Goal: Find specific page/section: Find specific page/section

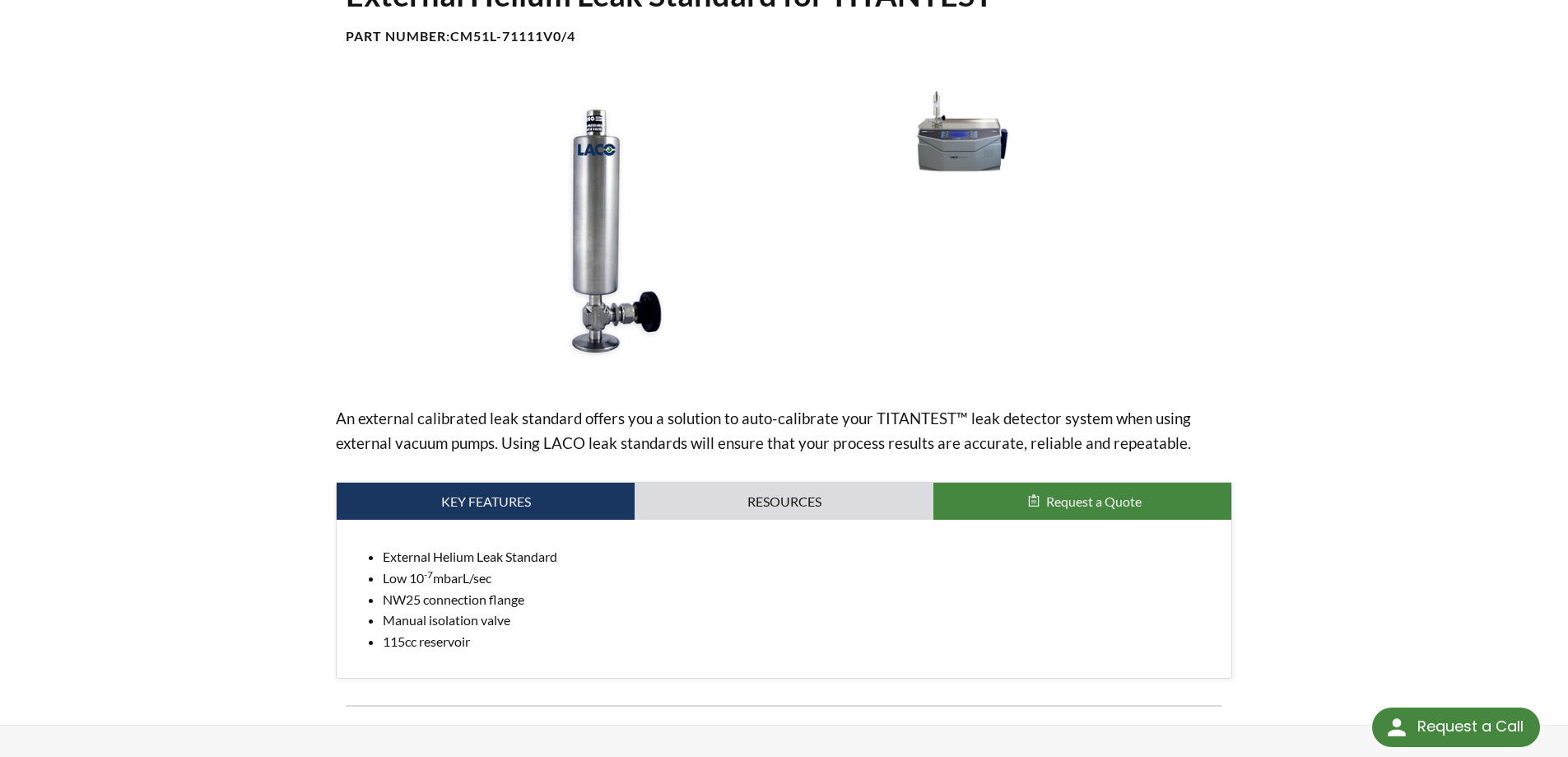
scroll to position [165, 0]
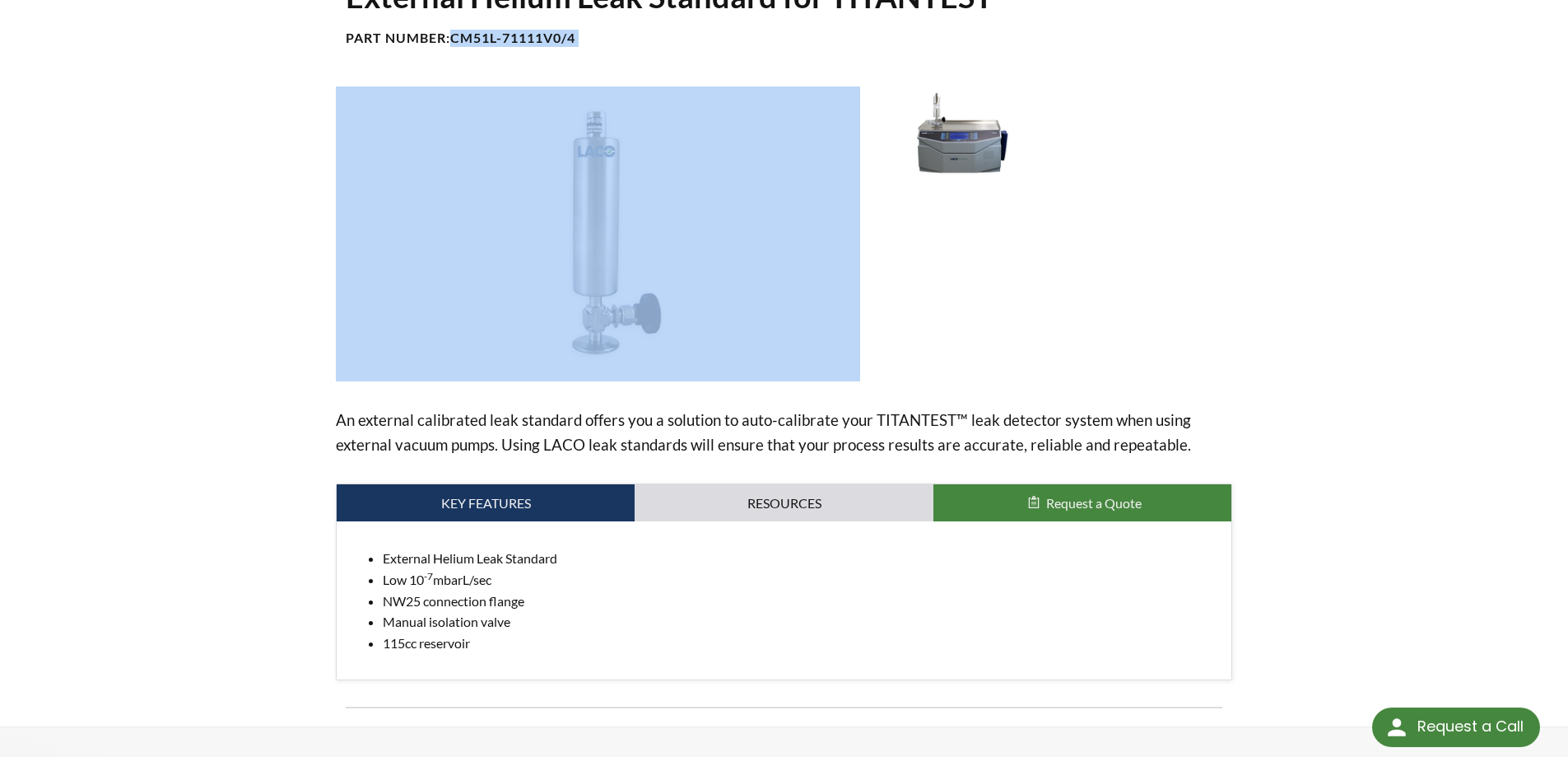
drag, startPoint x: 459, startPoint y: 39, endPoint x: 620, endPoint y: 71, distance: 164.1
click at [620, 71] on div "External Helium Leak Standard for TITANTEST Part Number: CM51L-71111V0/4 An ext…" at bounding box center [784, 351] width 1053 height 750
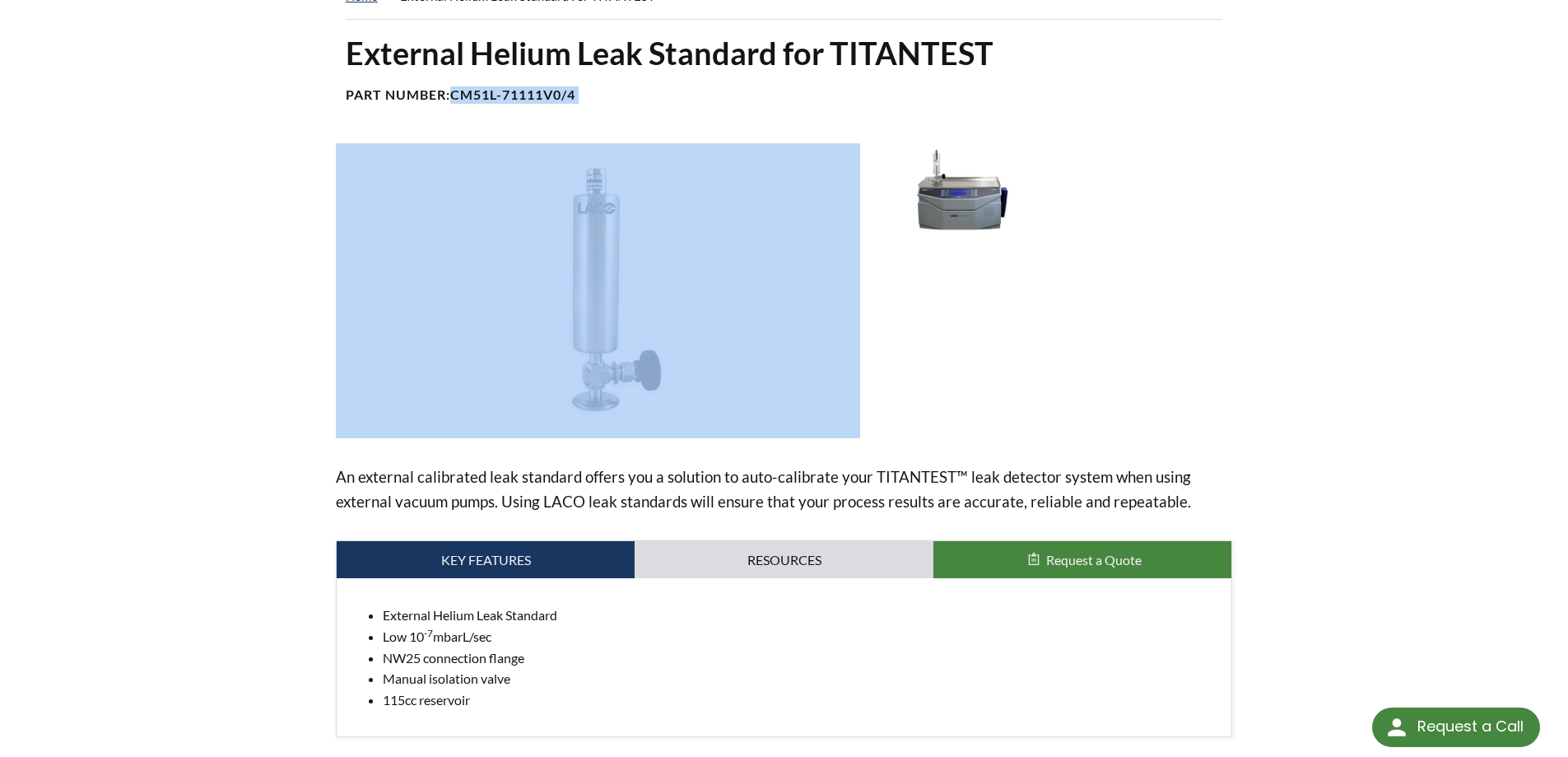
scroll to position [0, 0]
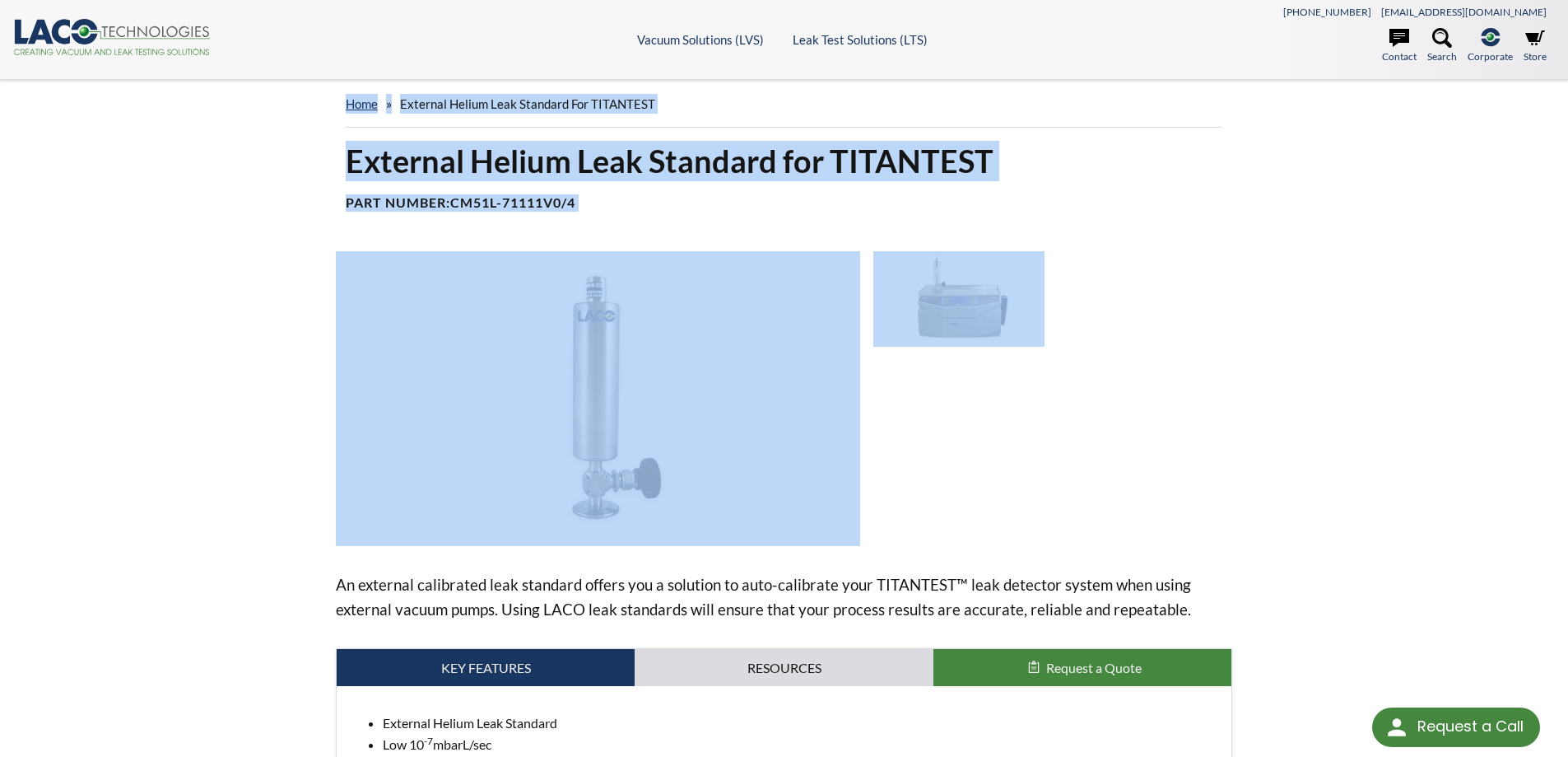
drag, startPoint x: 338, startPoint y: 97, endPoint x: 921, endPoint y: 344, distance: 633.2
click at [914, 338] on div "home » External Helium Leak Standard for TITANTEST External Helium Leak Standar…" at bounding box center [784, 485] width 1568 height 811
click at [1290, 489] on div "External Helium Leak Standard for TITANTEST Part Number: CM51L-71111V0/4 An ext…" at bounding box center [784, 516] width 1053 height 750
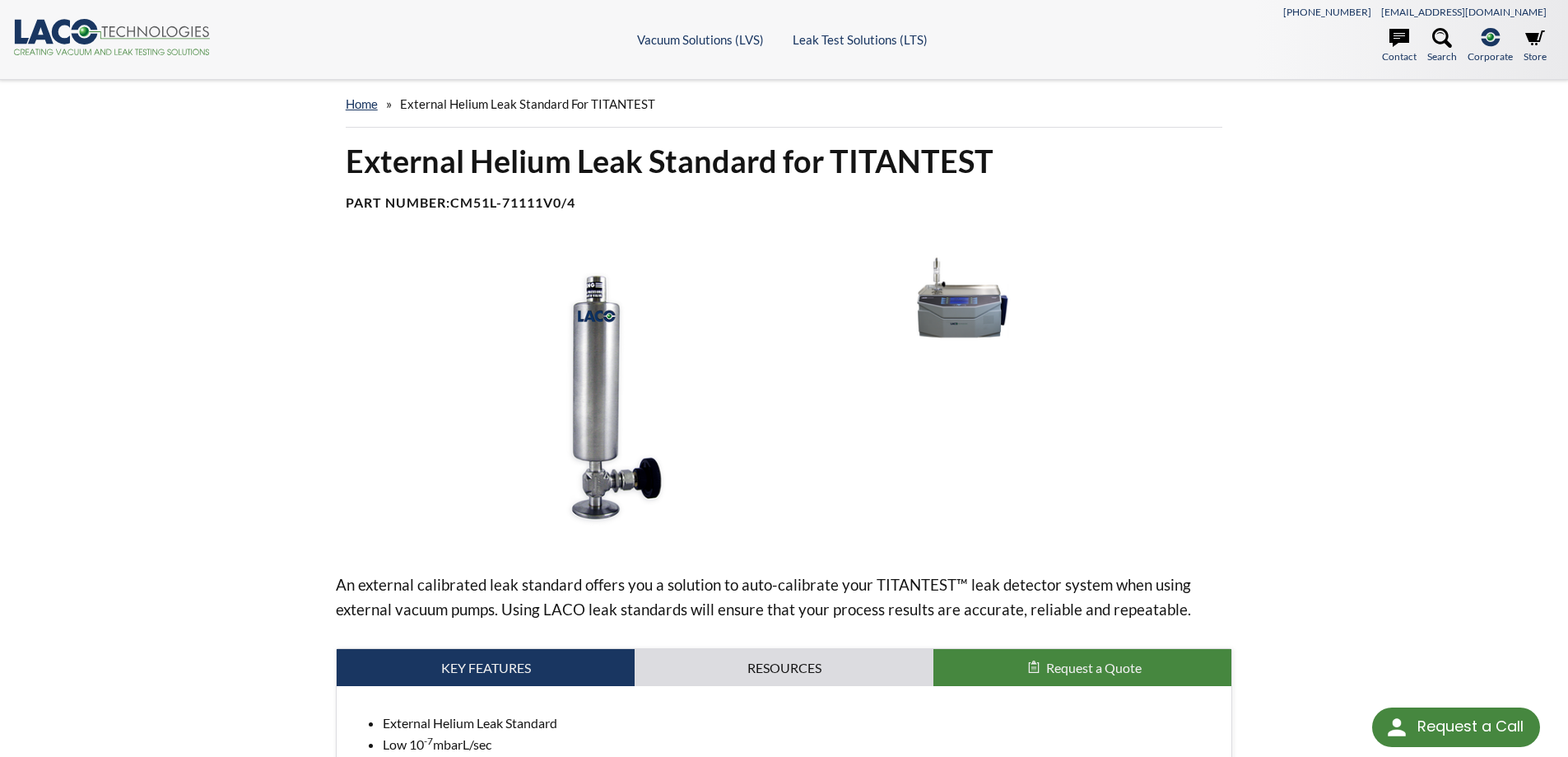
click at [1290, 479] on div "External Helium Leak Standard for TITANTEST Part Number: CM51L-71111V0/4 An ext…" at bounding box center [784, 516] width 1053 height 750
click at [1390, 35] on icon at bounding box center [1399, 38] width 20 height 18
drag, startPoint x: 593, startPoint y: 203, endPoint x: 457, endPoint y: 206, distance: 136.0
click at [457, 206] on h4 "Part Number: CM51L-71111V0/4" at bounding box center [784, 203] width 877 height 17
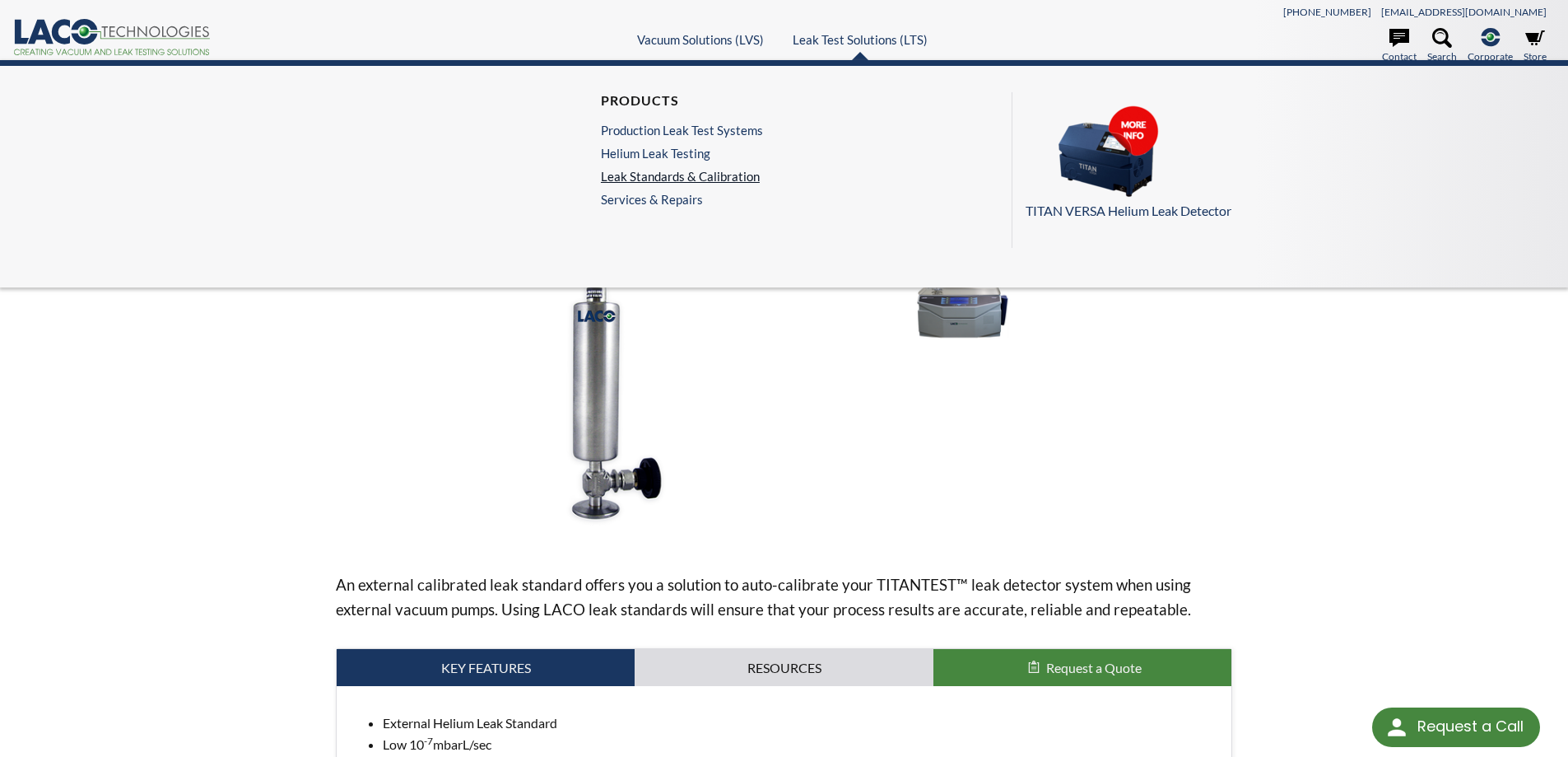
click at [686, 170] on link "Leak Standards & Calibration" at bounding box center [681, 176] width 162 height 15
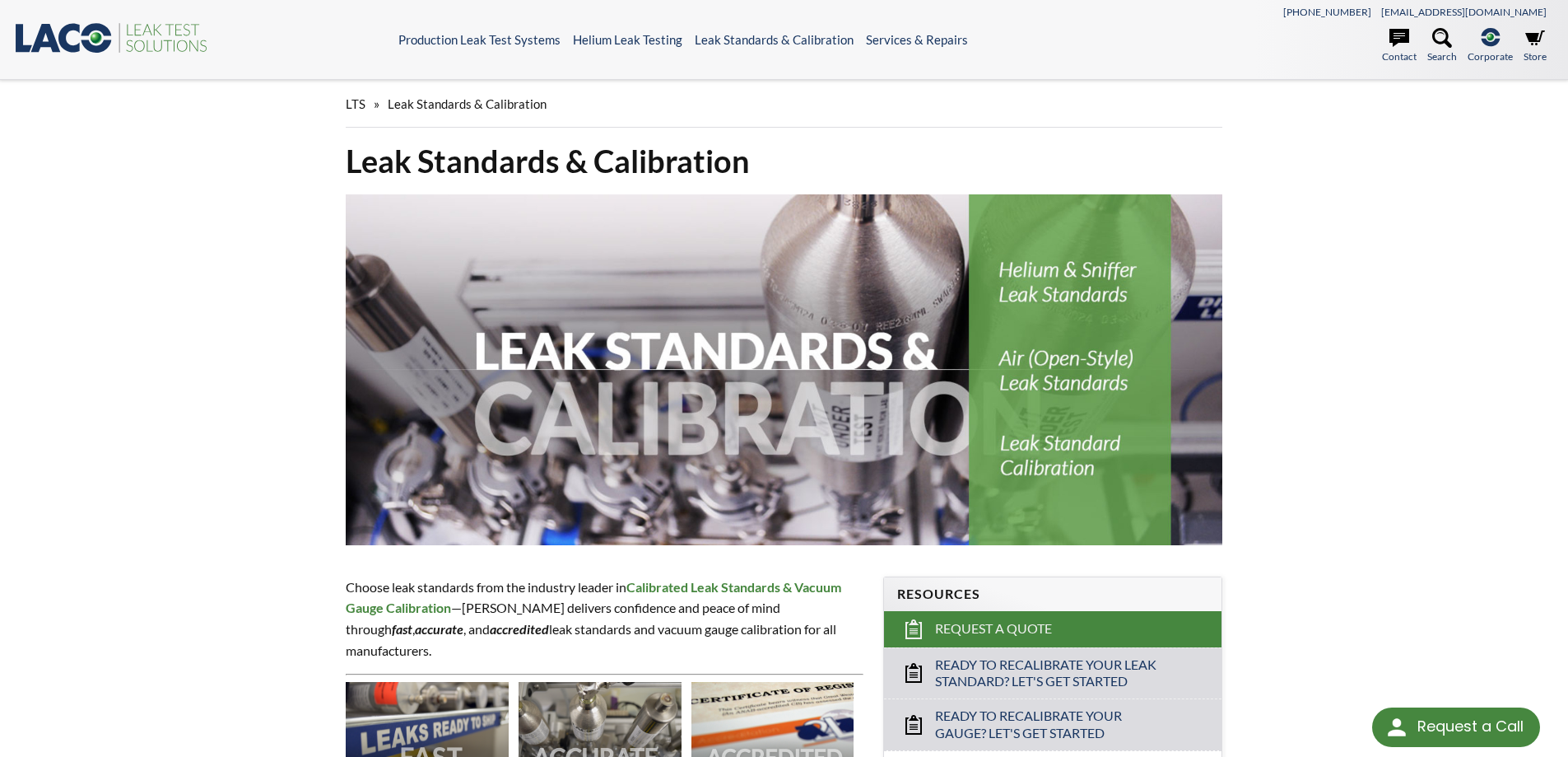
select select "วิดเจ็ตแปลภาษา"
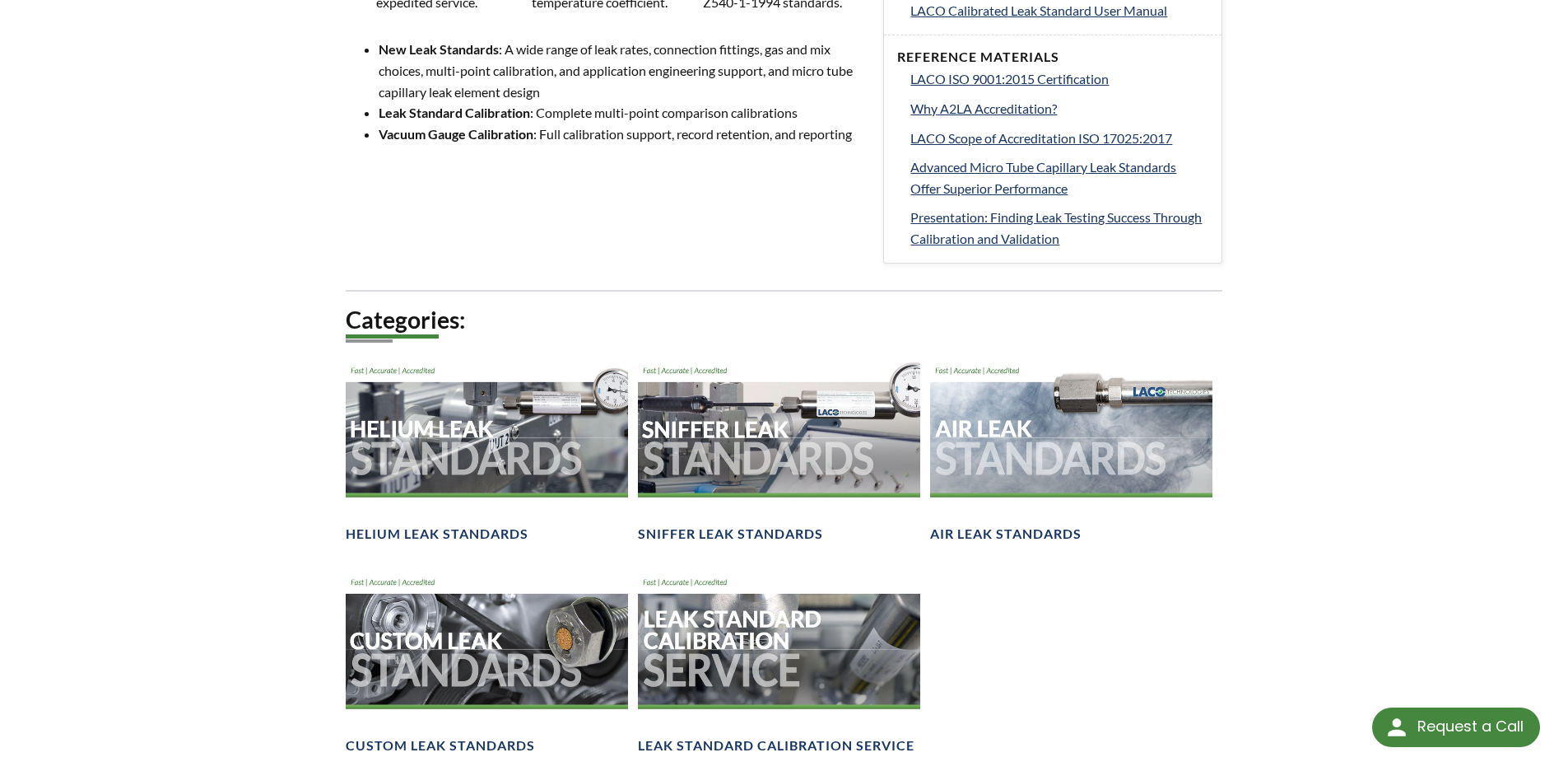
scroll to position [1154, 0]
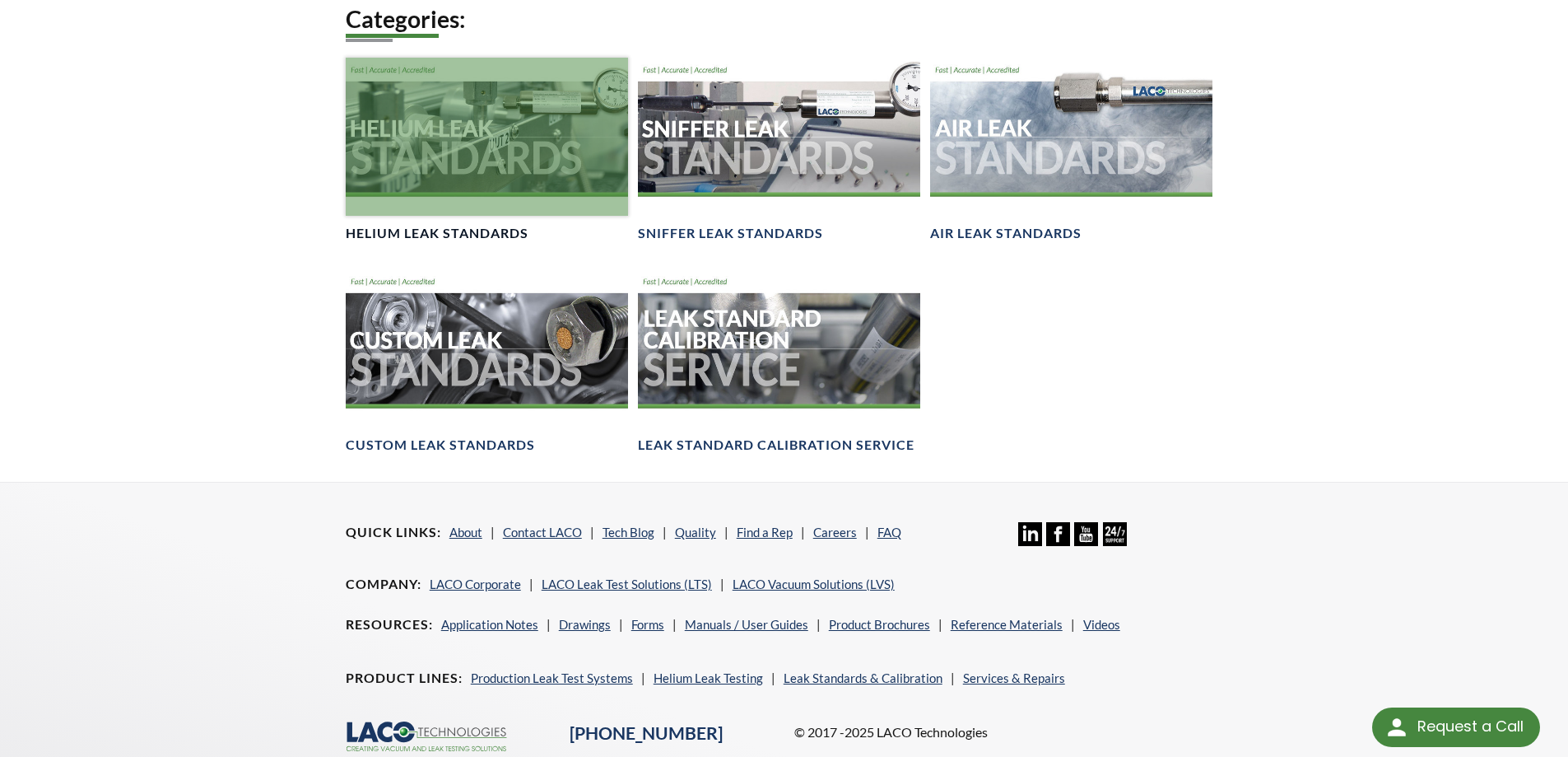
click at [498, 173] on div at bounding box center [486, 137] width 282 height 159
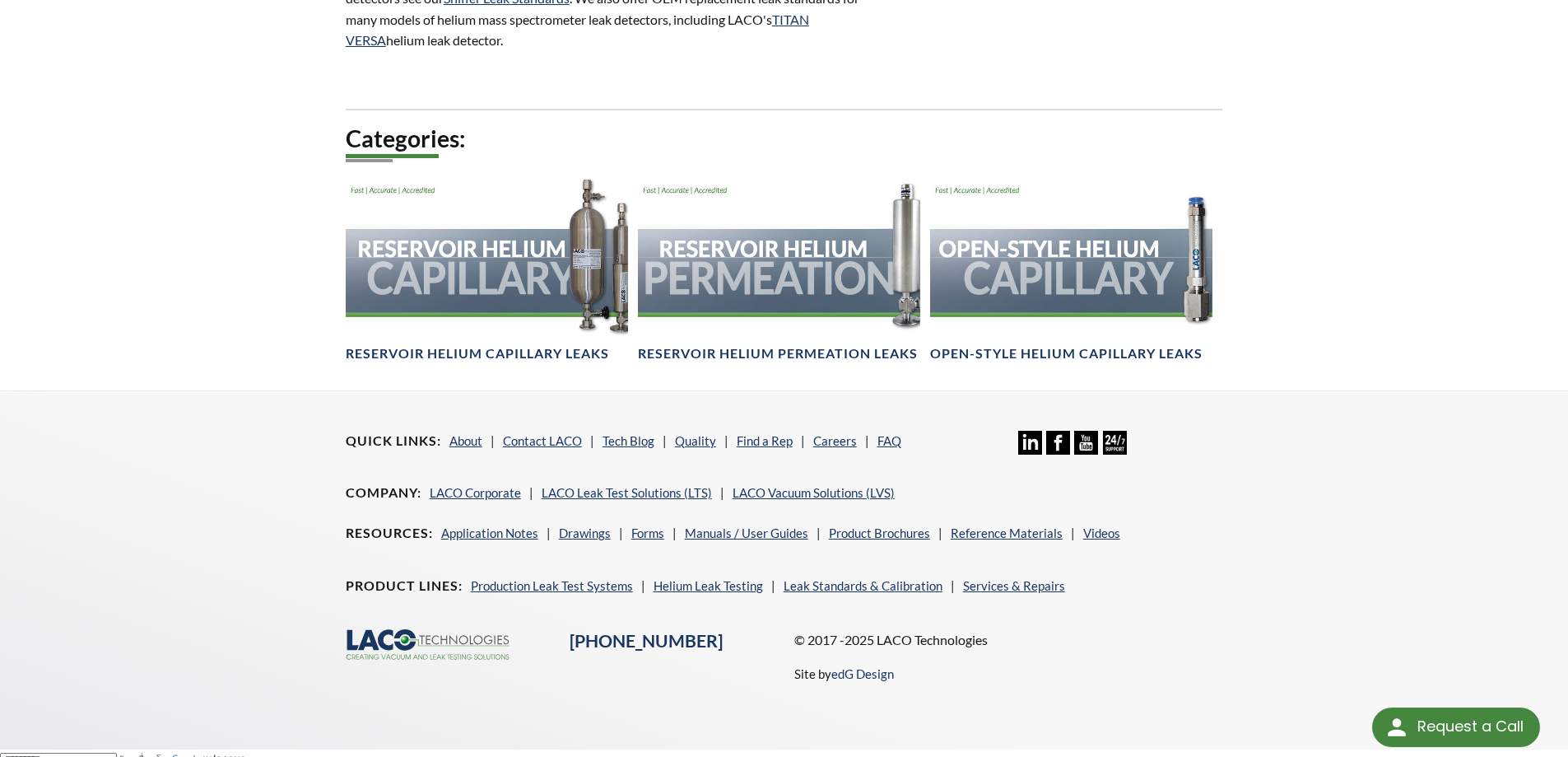
scroll to position [1057, 0]
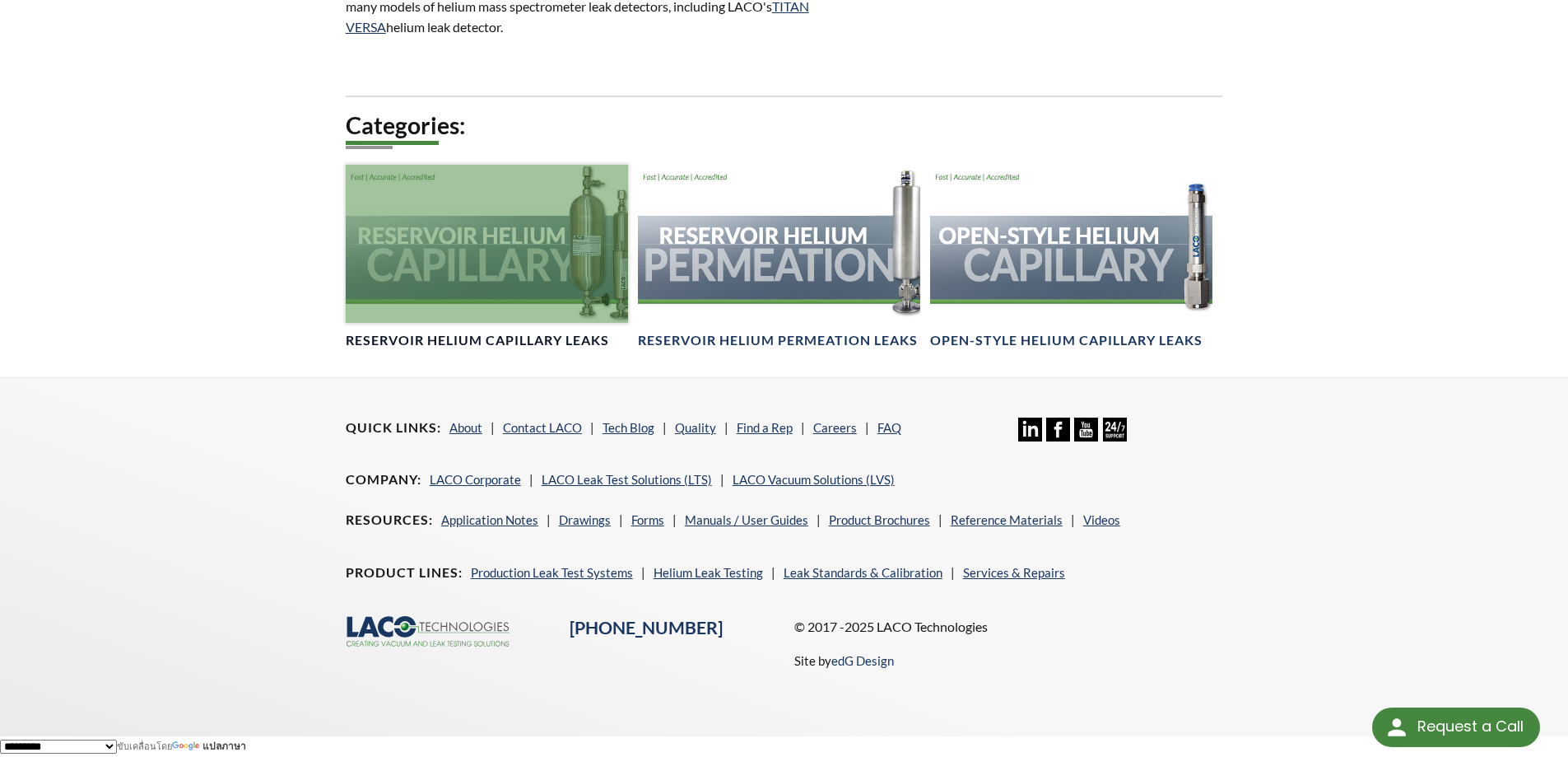
click at [552, 267] on div at bounding box center [486, 244] width 282 height 159
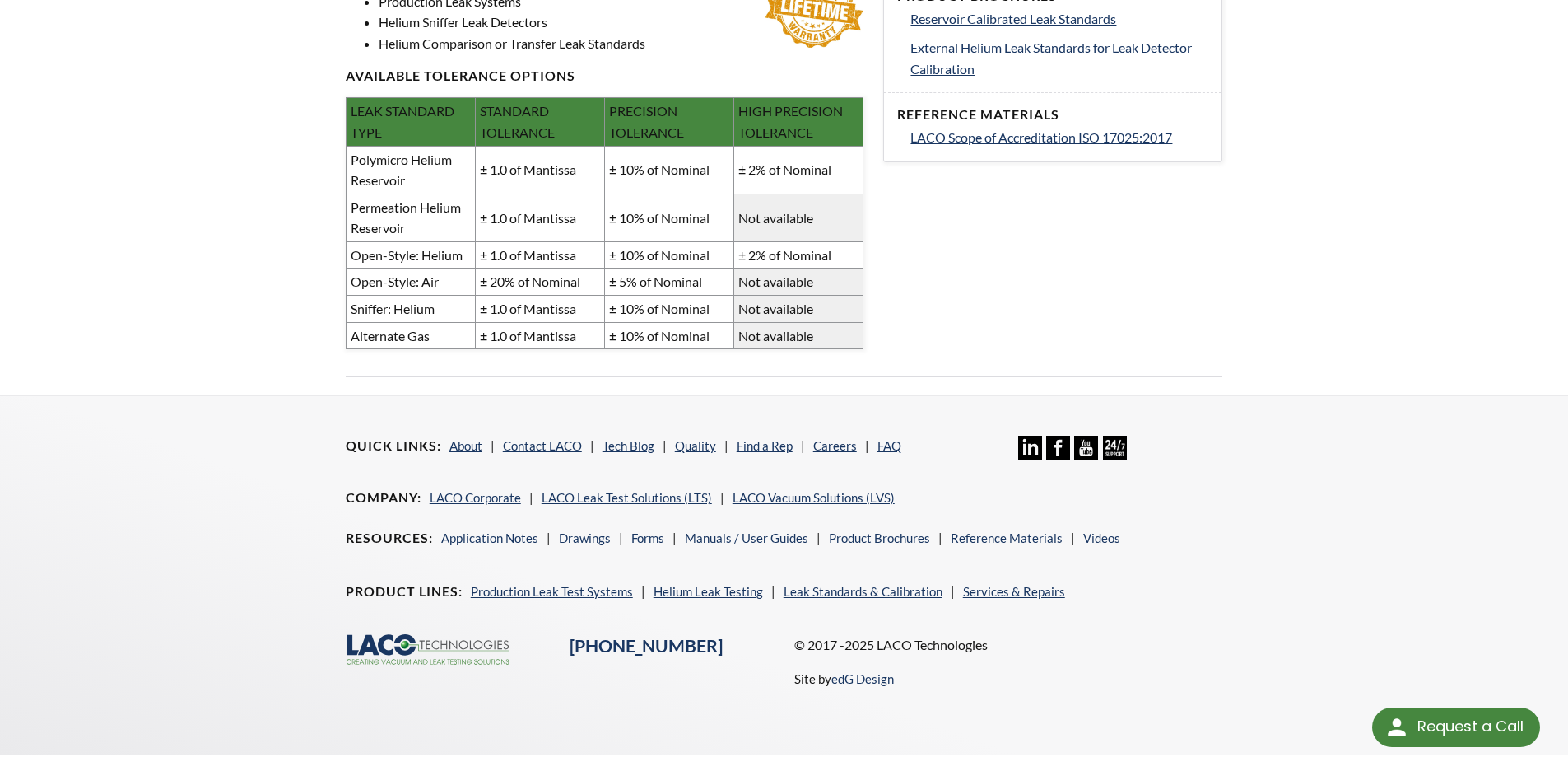
scroll to position [796, 0]
